Goal: Transaction & Acquisition: Purchase product/service

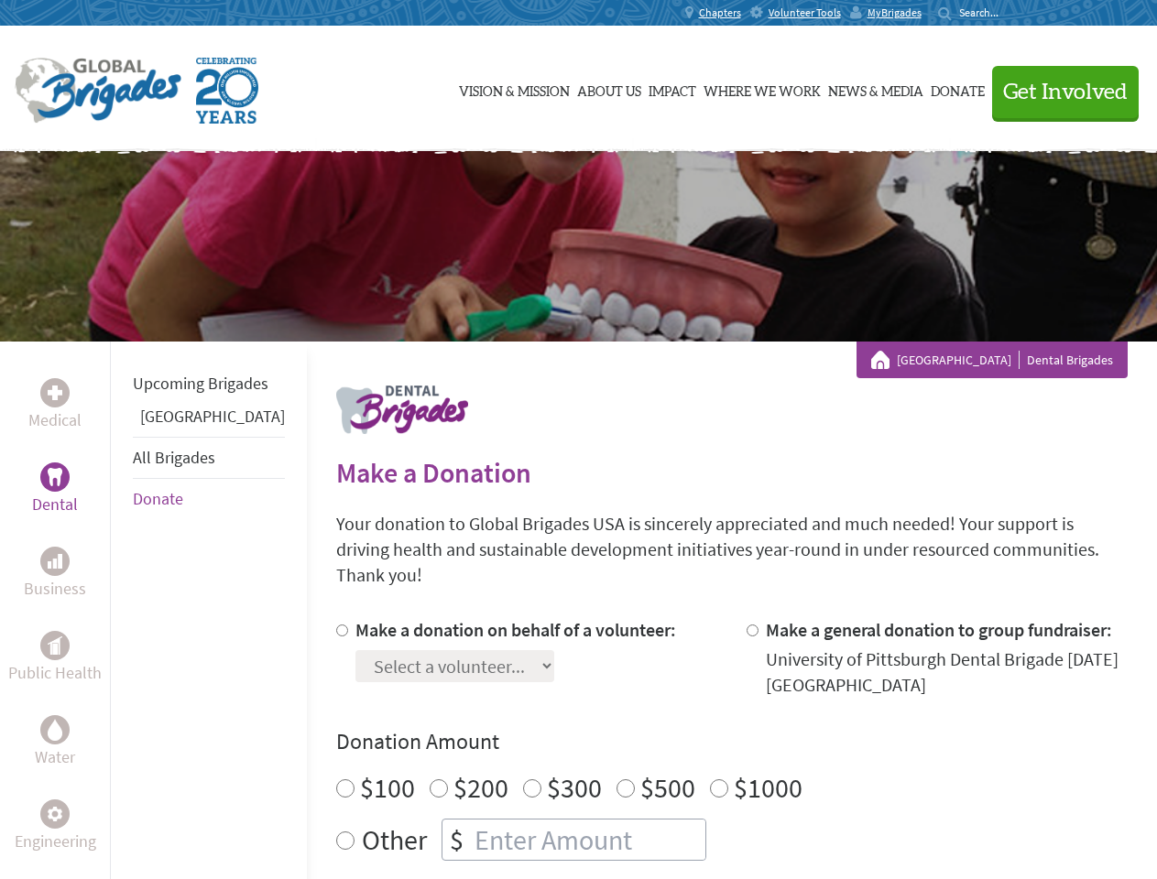
click at [1011, 13] on div "Search for:" at bounding box center [974, 12] width 73 height 15
click at [1057, 92] on span "Get Involved" at bounding box center [1065, 93] width 125 height 22
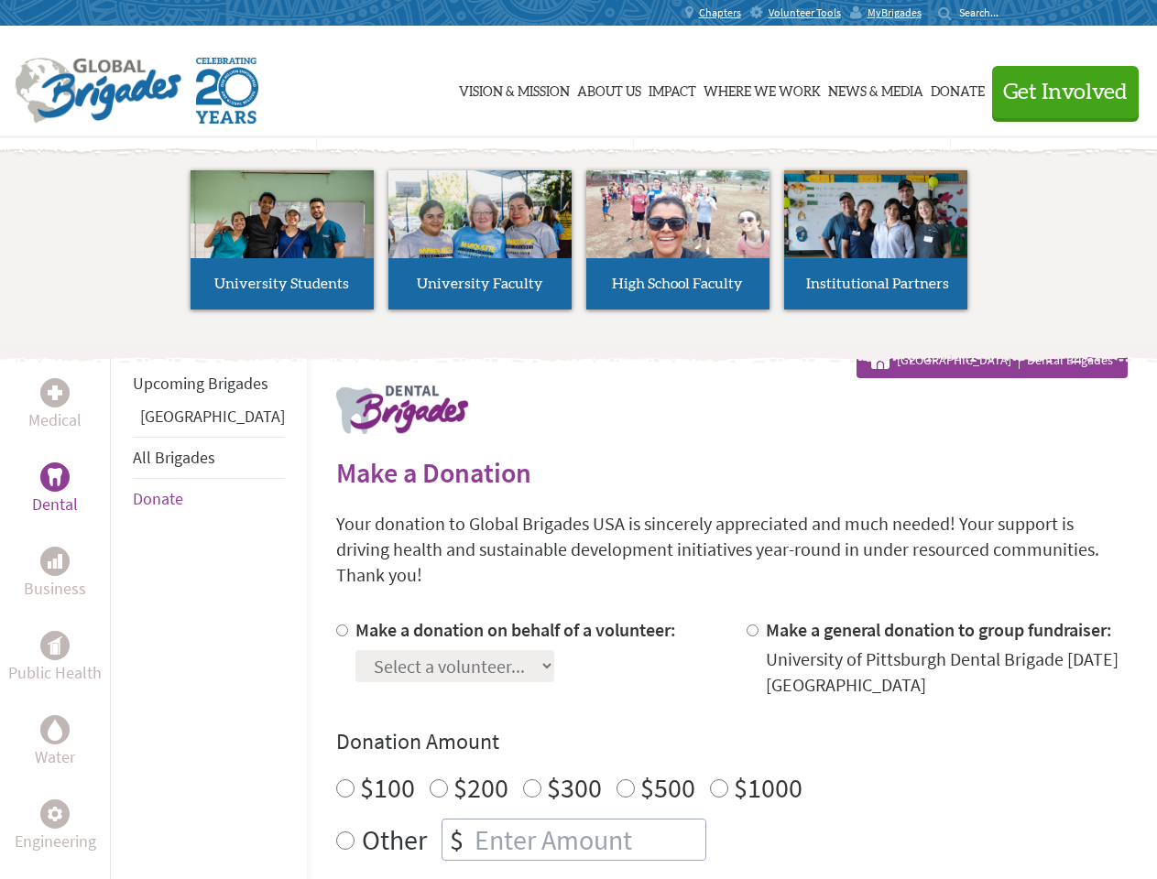
click at [579, 246] on li "High School Faculty" at bounding box center [678, 240] width 198 height 168
click at [121, 610] on div "Upcoming Brigades Panama All Brigades Donate" at bounding box center [208, 781] width 197 height 879
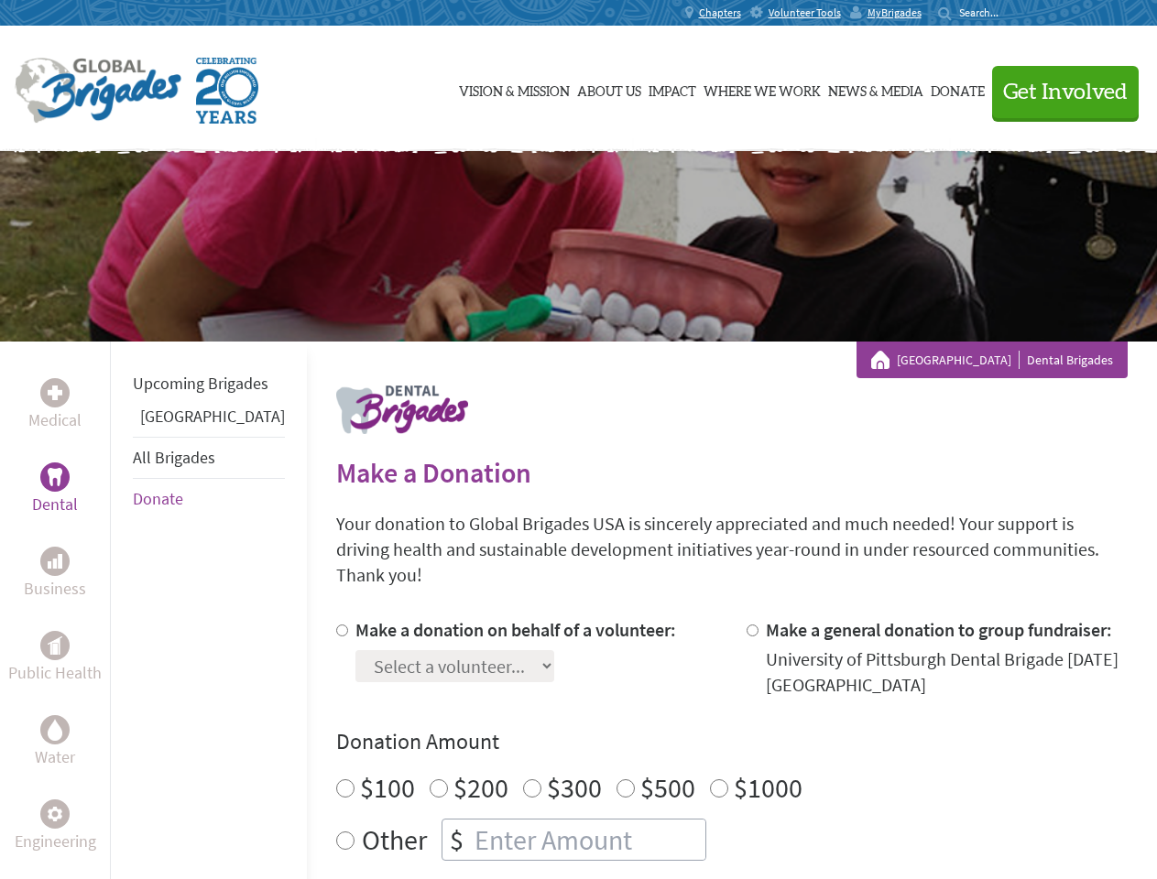
click at [700, 735] on div "Donation Amount $100 $200 $300 $500 $1000 Other $" at bounding box center [731, 794] width 791 height 134
click at [336, 625] on input "Make a donation on behalf of a volunteer:" at bounding box center [342, 631] width 12 height 12
radio input "true"
click at [746, 625] on input "Make a general donation to group fundraiser:" at bounding box center [752, 631] width 12 height 12
radio input "true"
